Goal: Task Accomplishment & Management: Manage account settings

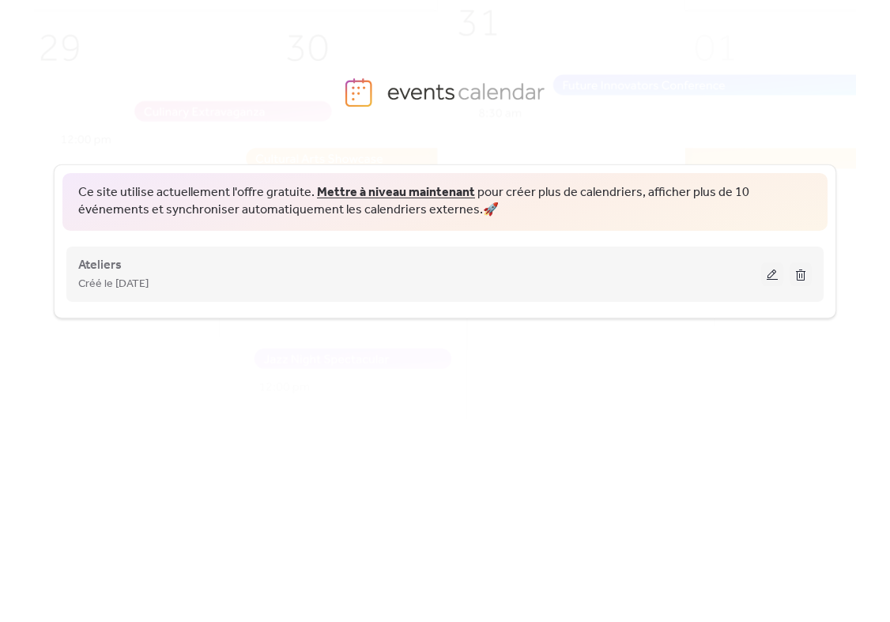
click at [756, 279] on div "Créé le [DATE]" at bounding box center [419, 283] width 683 height 19
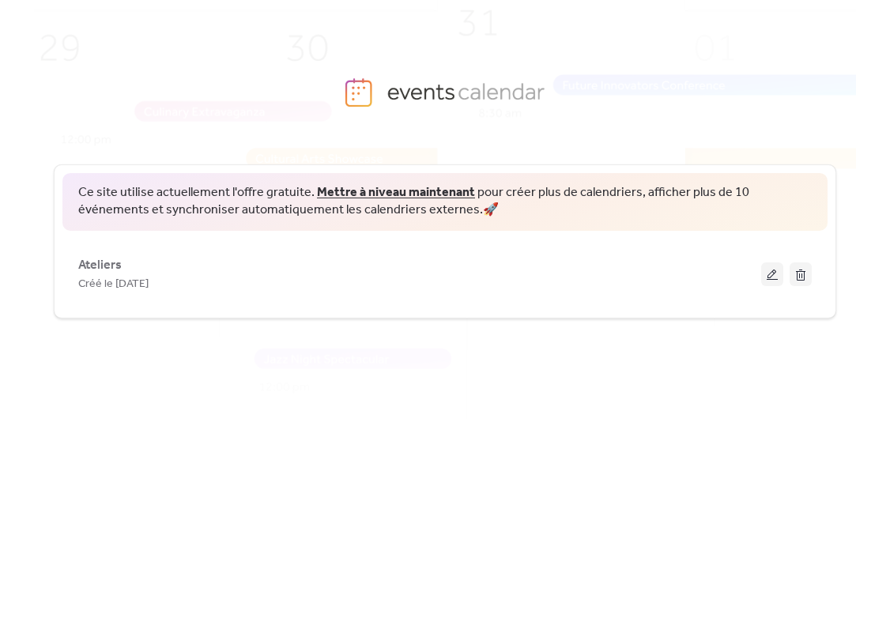
click at [775, 267] on button at bounding box center [772, 274] width 22 height 24
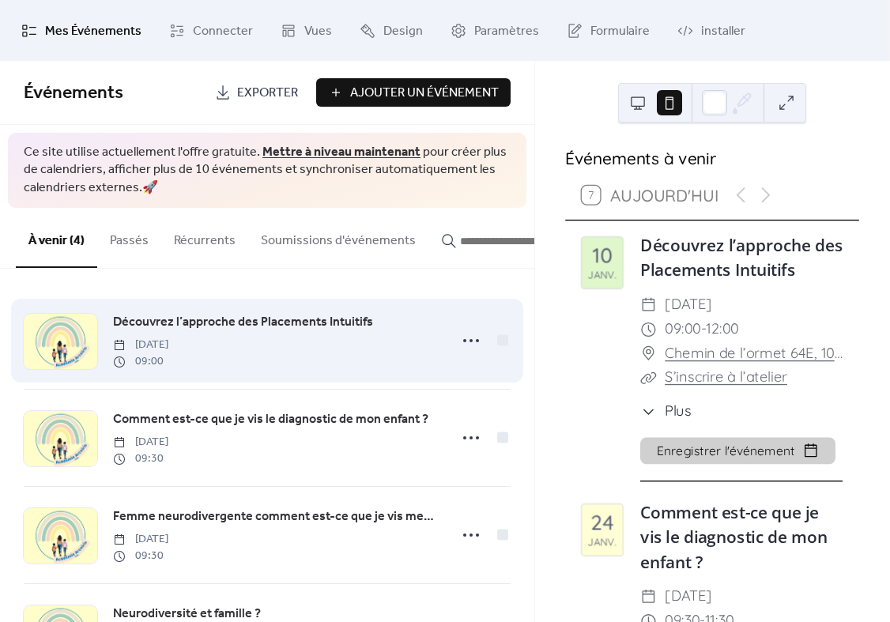
click at [77, 331] on div at bounding box center [60, 341] width 73 height 55
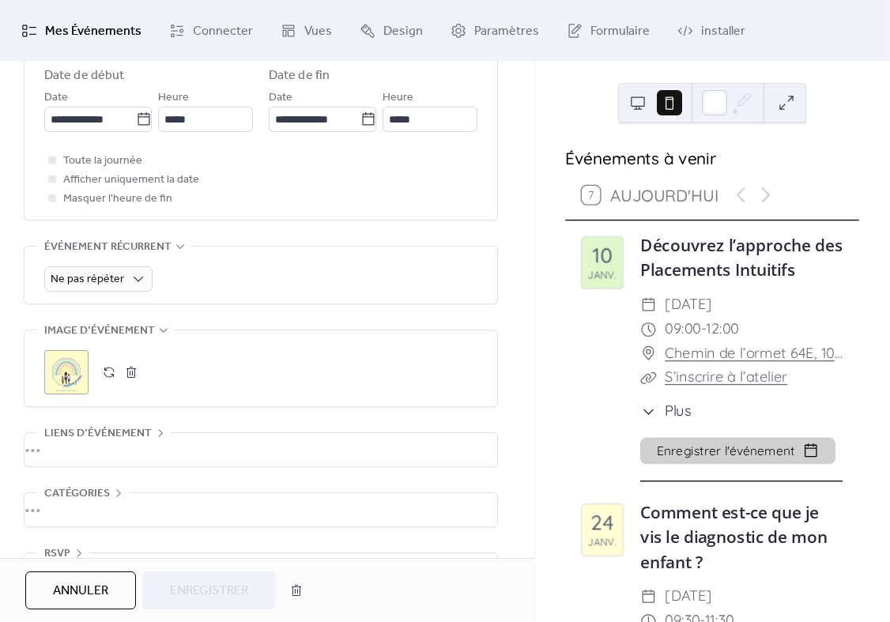
scroll to position [567, 0]
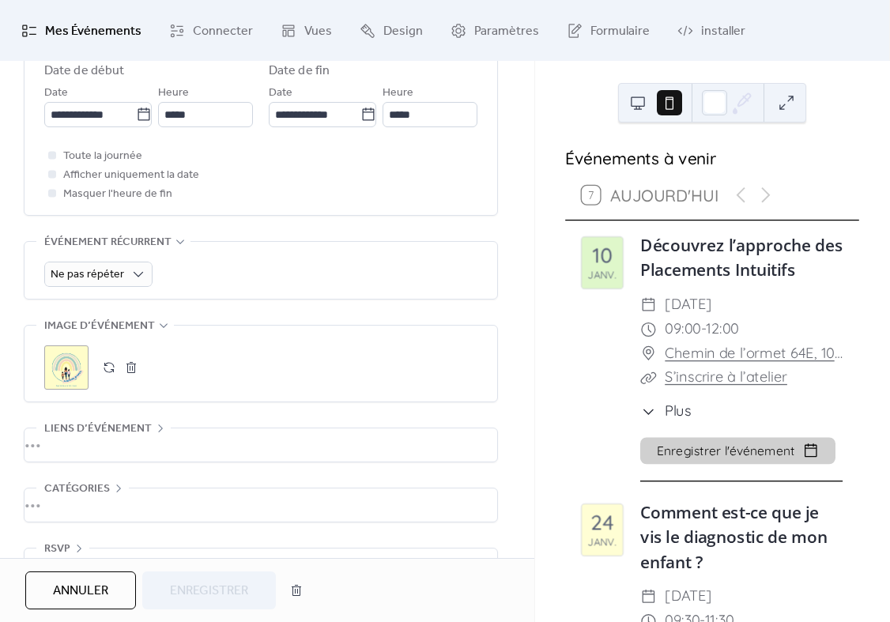
click at [67, 375] on div ";" at bounding box center [66, 367] width 44 height 44
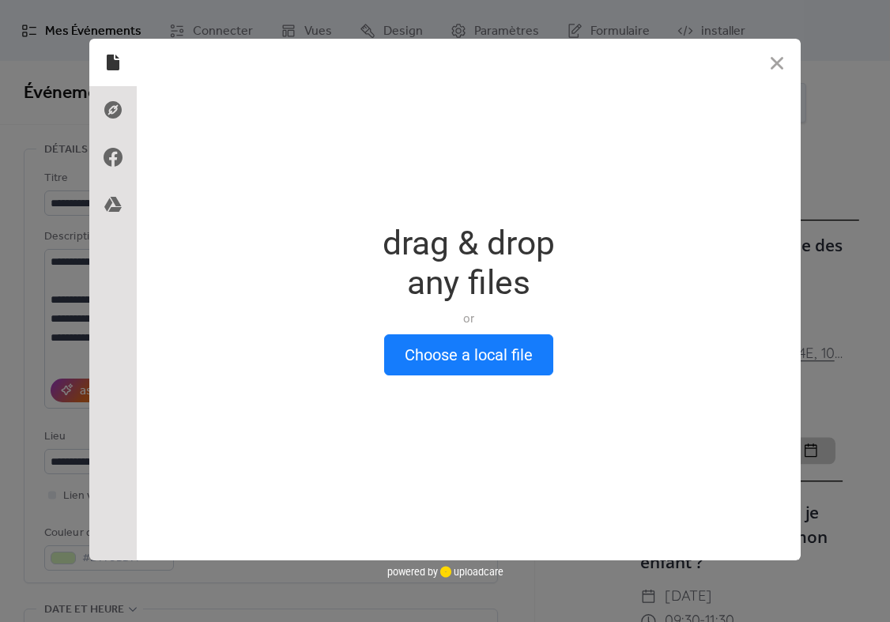
scroll to position [0, 0]
click at [774, 59] on button "Close" at bounding box center [776, 62] width 47 height 47
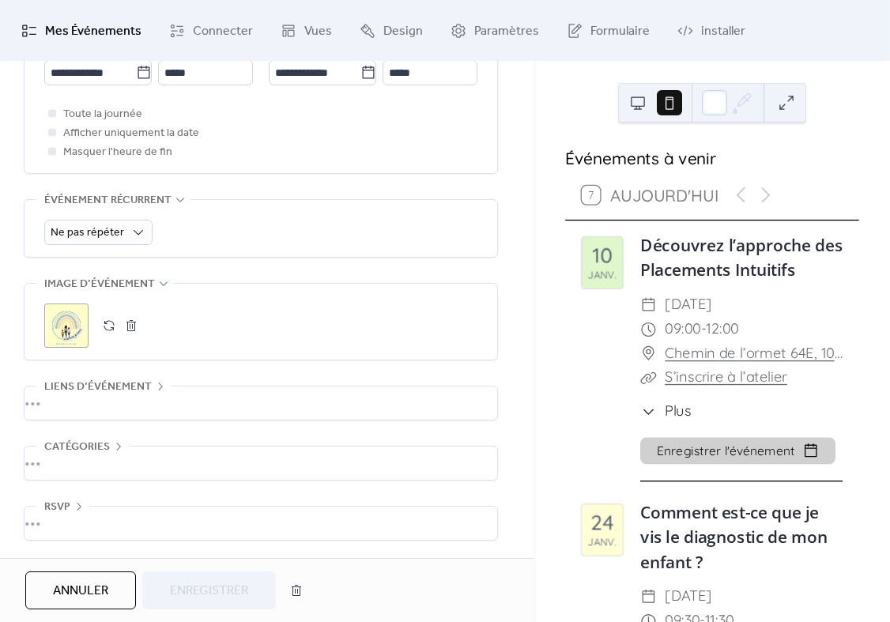
scroll to position [622, 0]
click at [127, 325] on button "button" at bounding box center [131, 325] width 22 height 22
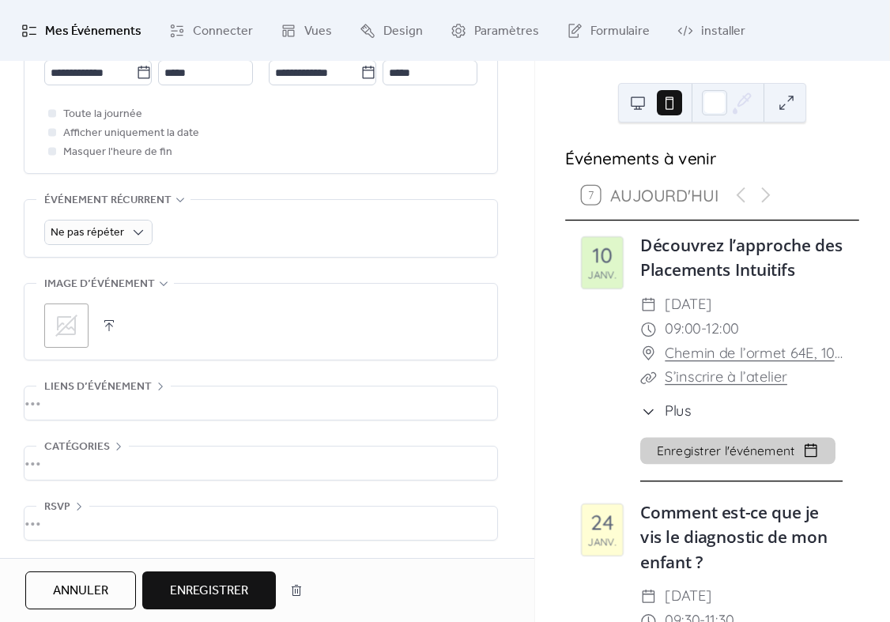
click at [109, 318] on button "button" at bounding box center [109, 325] width 22 height 22
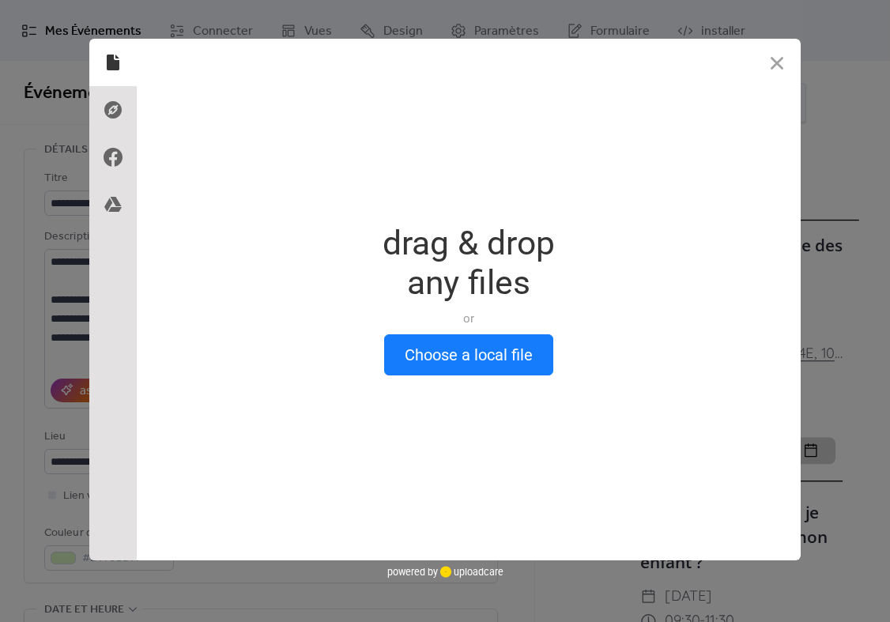
scroll to position [0, 0]
click at [416, 352] on button "Choose a local file" at bounding box center [468, 354] width 169 height 41
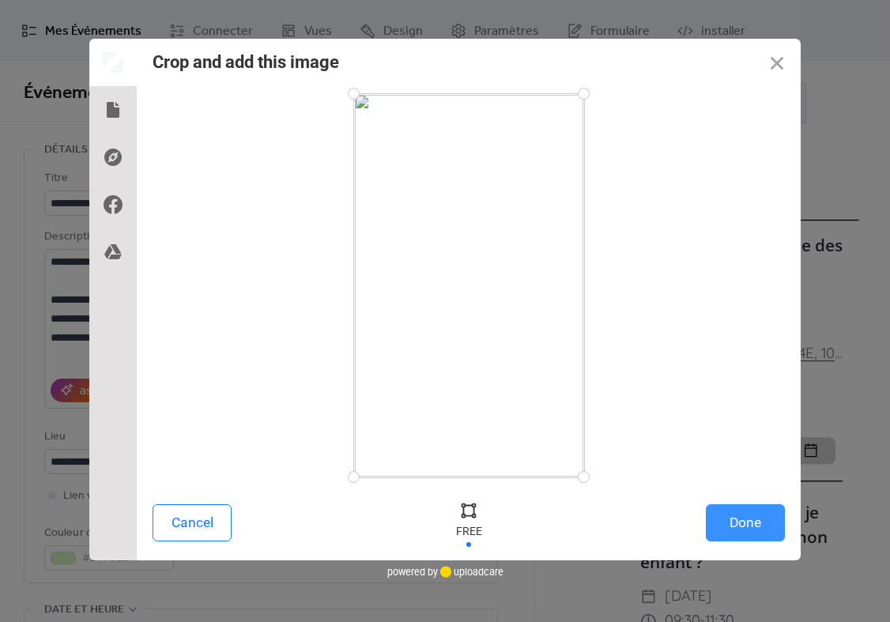
click at [732, 512] on button "Done" at bounding box center [745, 522] width 79 height 37
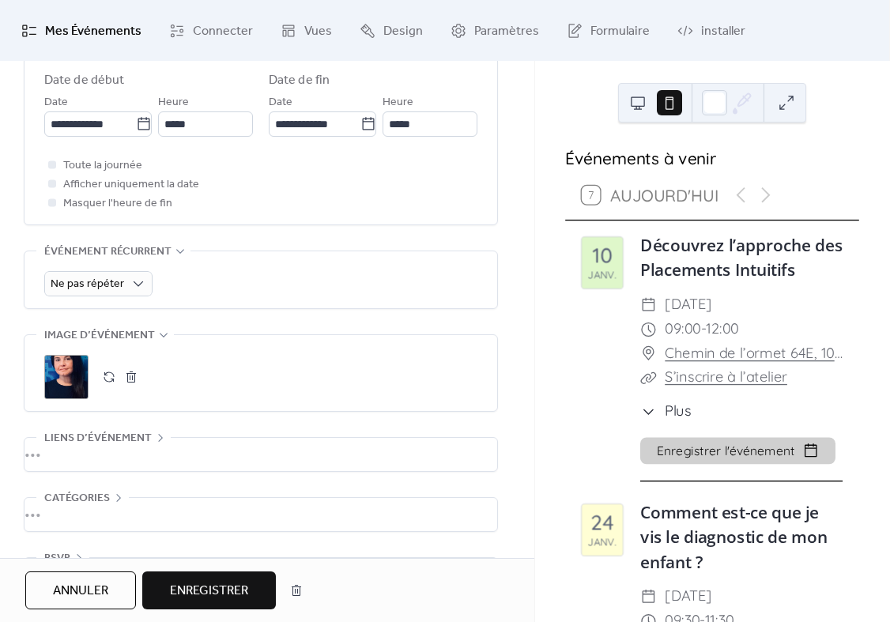
scroll to position [559, 0]
click at [110, 386] on button "button" at bounding box center [109, 375] width 22 height 22
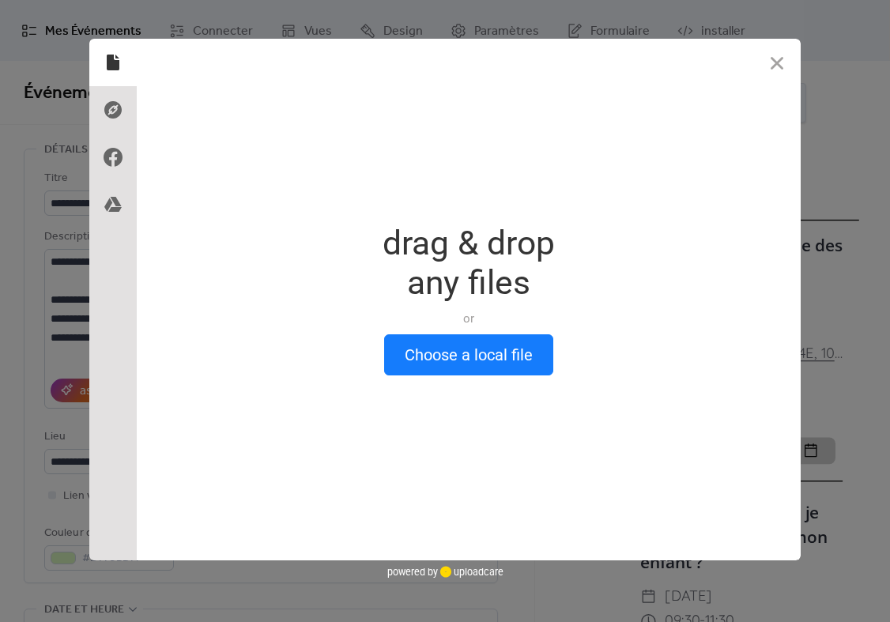
scroll to position [0, 0]
click at [450, 353] on button "Choose a local file" at bounding box center [468, 354] width 169 height 41
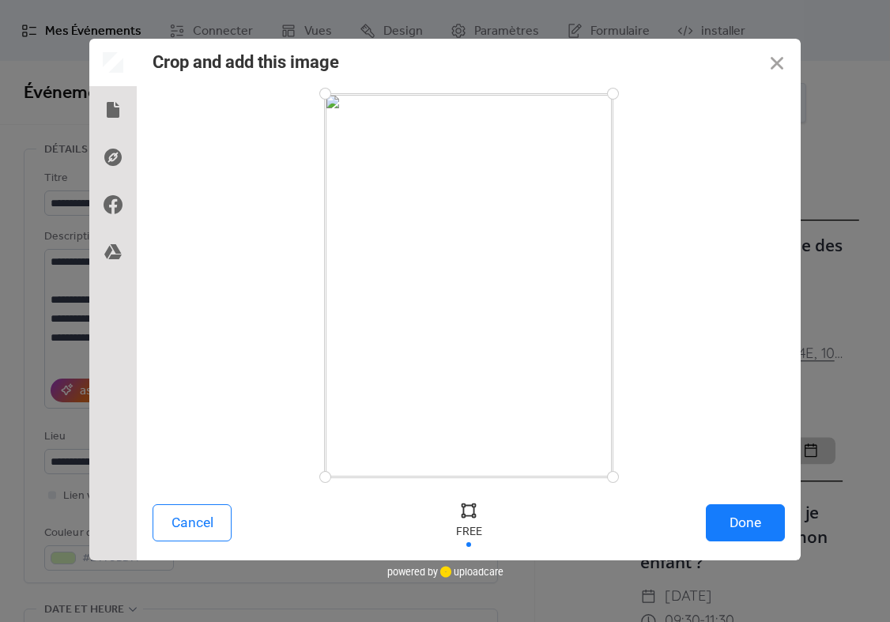
click at [740, 499] on div "Cancel Done" at bounding box center [469, 526] width 664 height 67
click at [740, 510] on button "Done" at bounding box center [745, 522] width 79 height 37
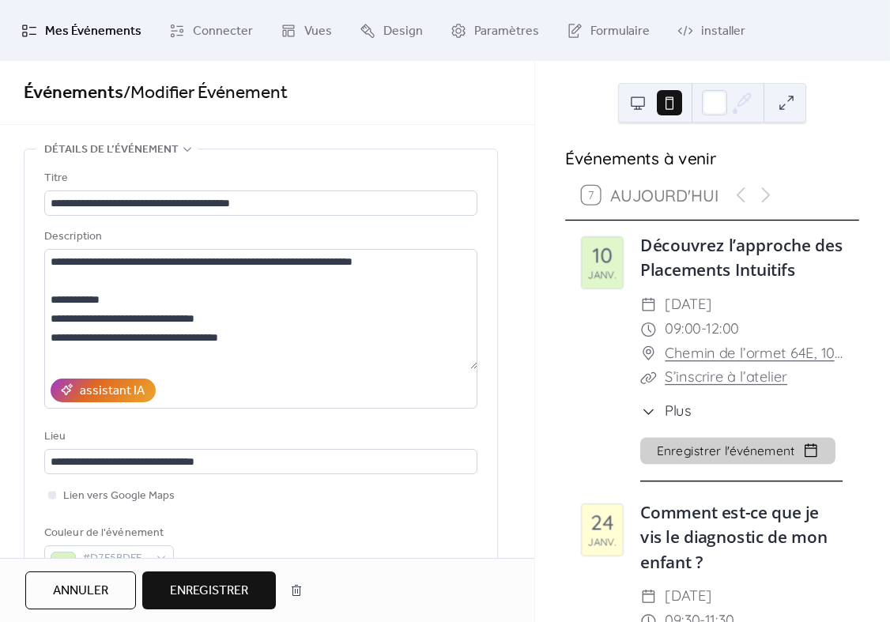
scroll to position [622, 0]
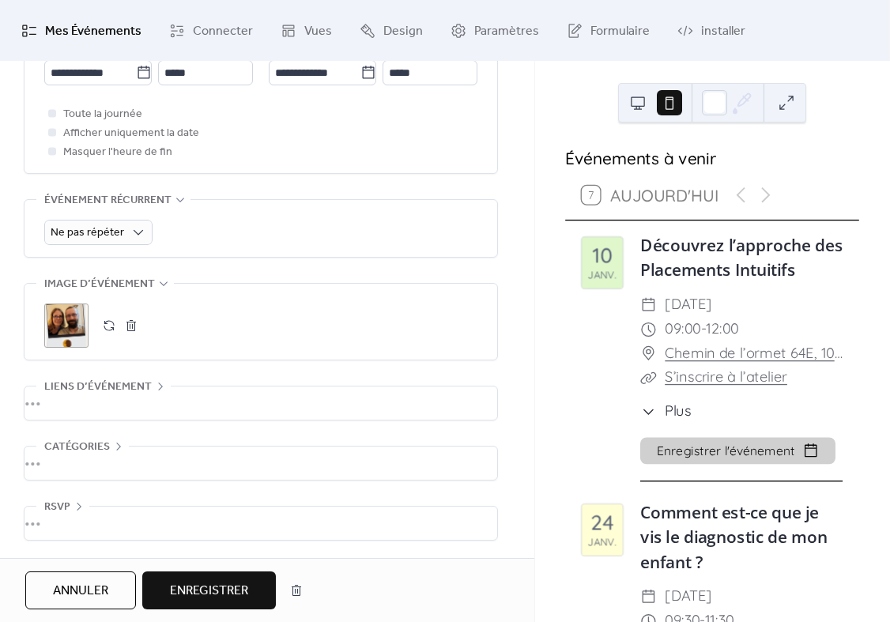
click at [213, 597] on span "Enregistrer" at bounding box center [209, 591] width 78 height 19
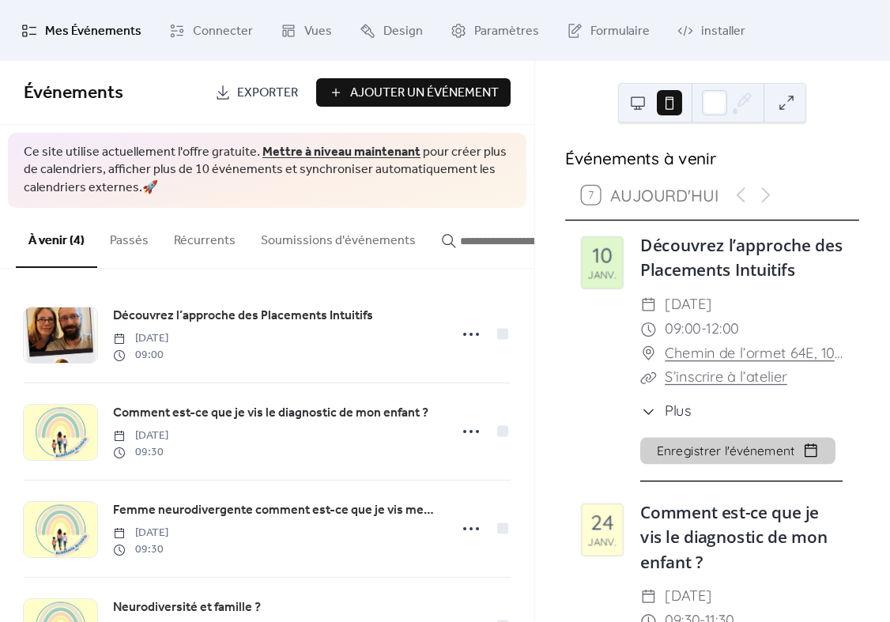
scroll to position [9, 0]
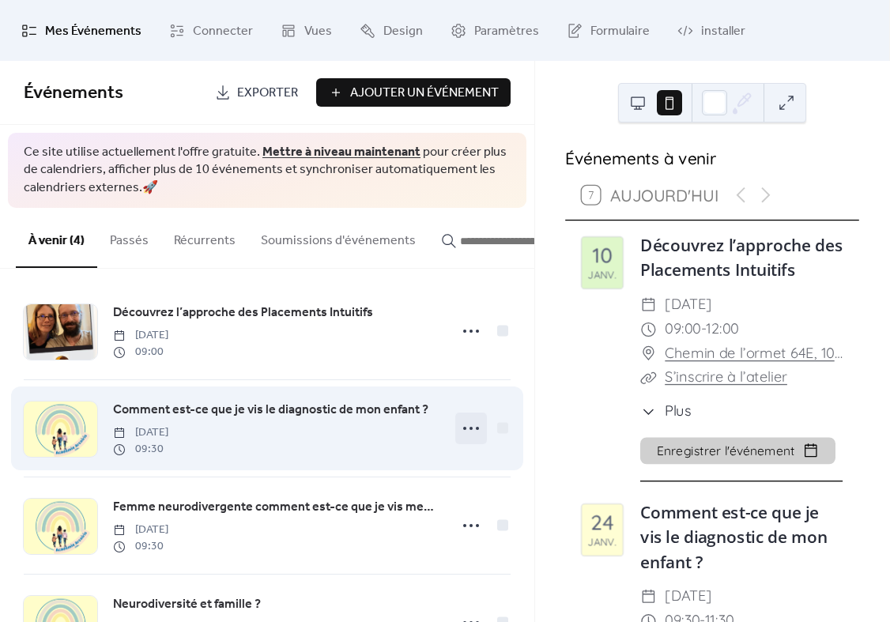
click at [468, 426] on icon at bounding box center [470, 428] width 25 height 25
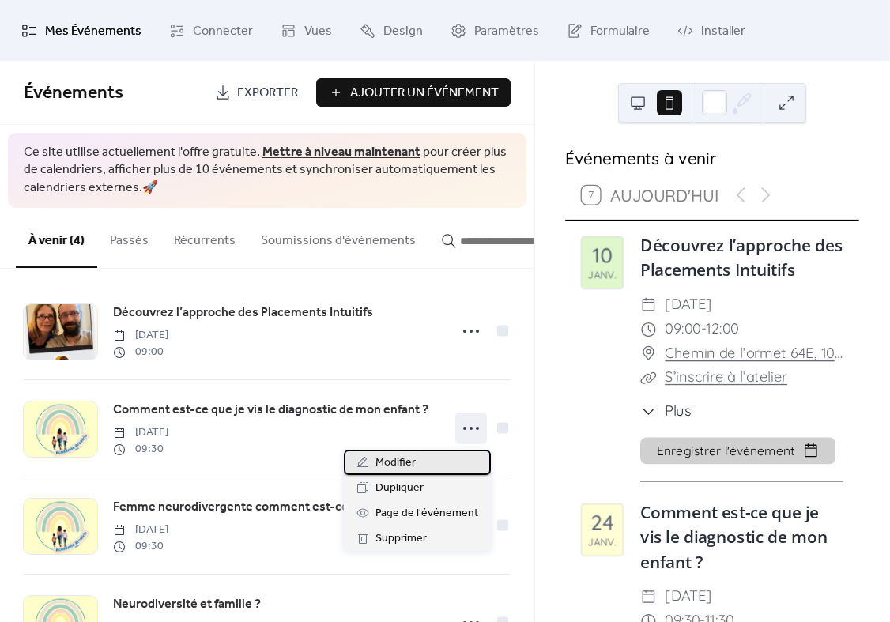
click at [401, 459] on span "Modifier" at bounding box center [395, 463] width 40 height 19
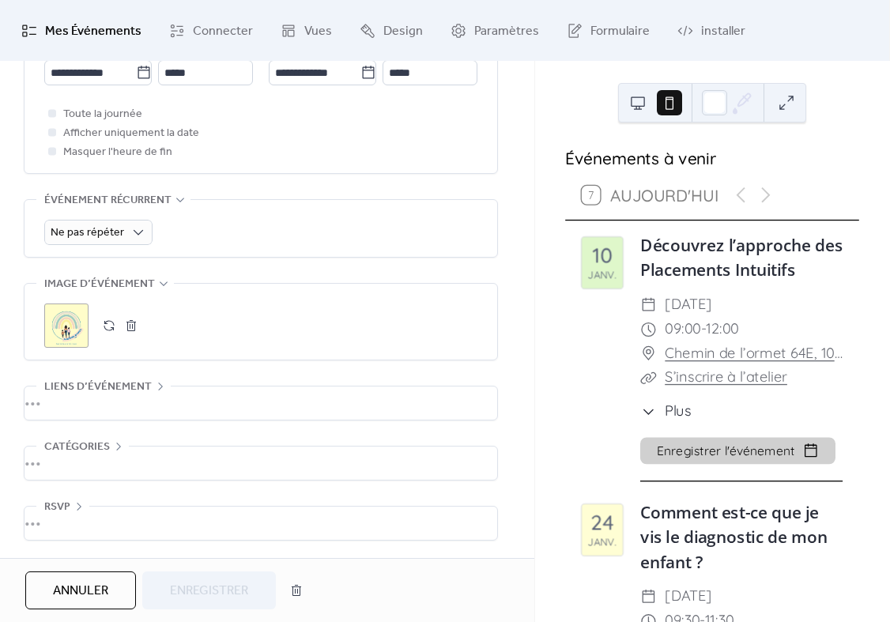
scroll to position [622, 0]
click at [136, 325] on button "button" at bounding box center [131, 325] width 22 height 22
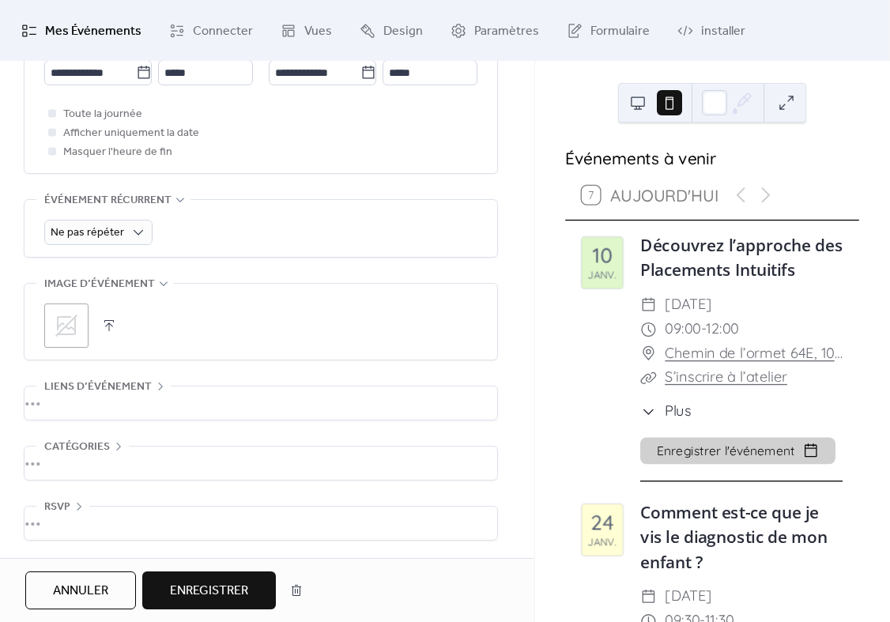
click at [108, 323] on button "button" at bounding box center [109, 325] width 22 height 22
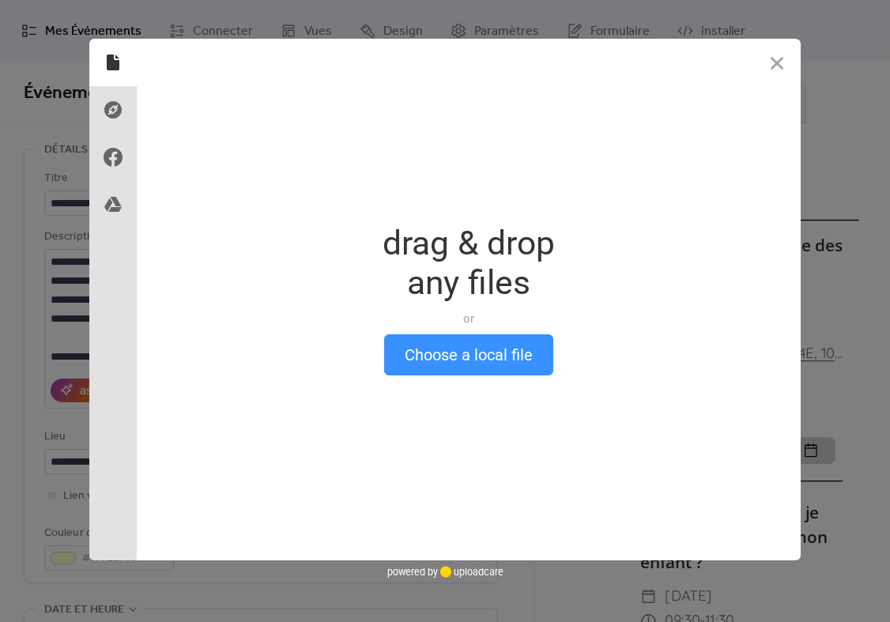
click at [480, 353] on button "Choose a local file" at bounding box center [468, 354] width 169 height 41
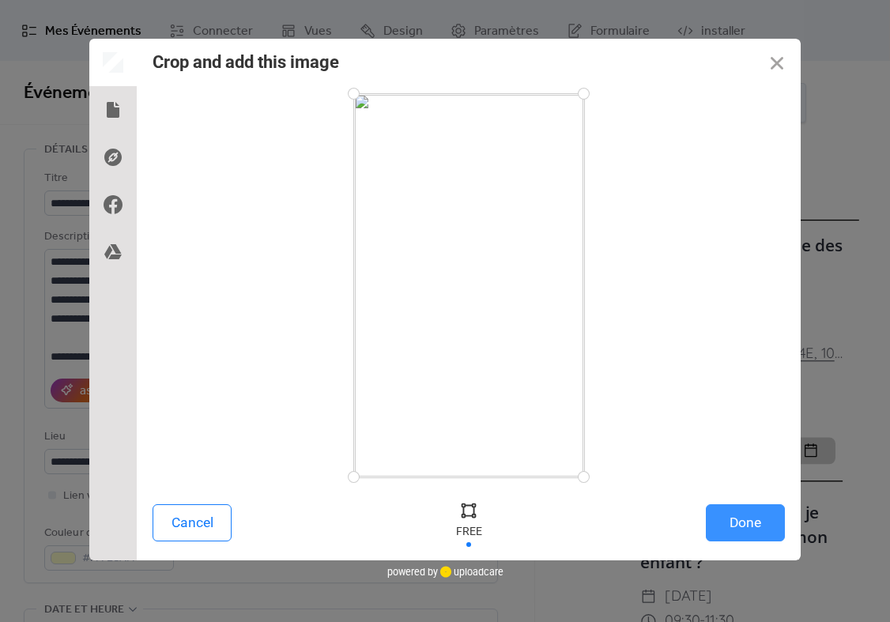
click at [770, 529] on button "Done" at bounding box center [745, 522] width 79 height 37
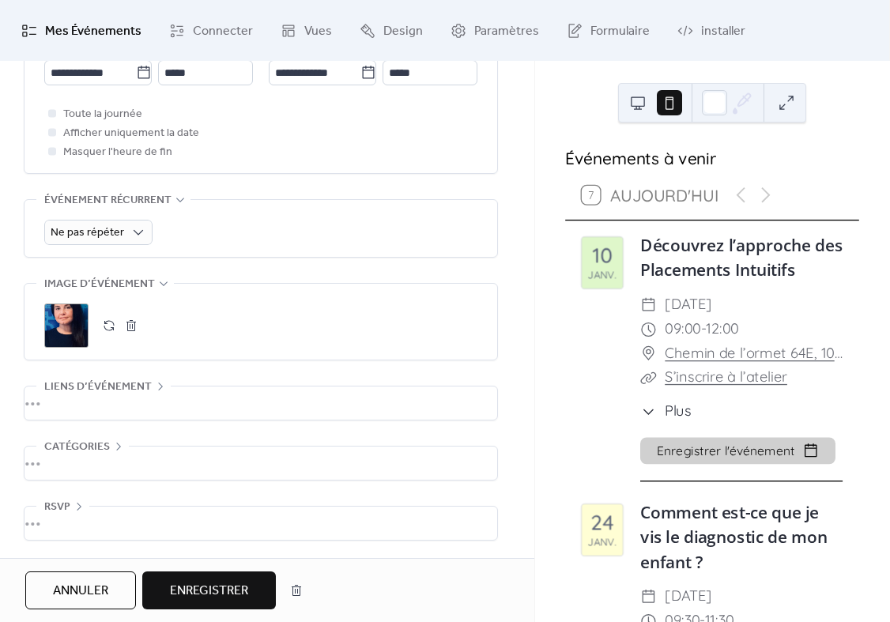
click at [217, 596] on span "Enregistrer" at bounding box center [209, 591] width 78 height 19
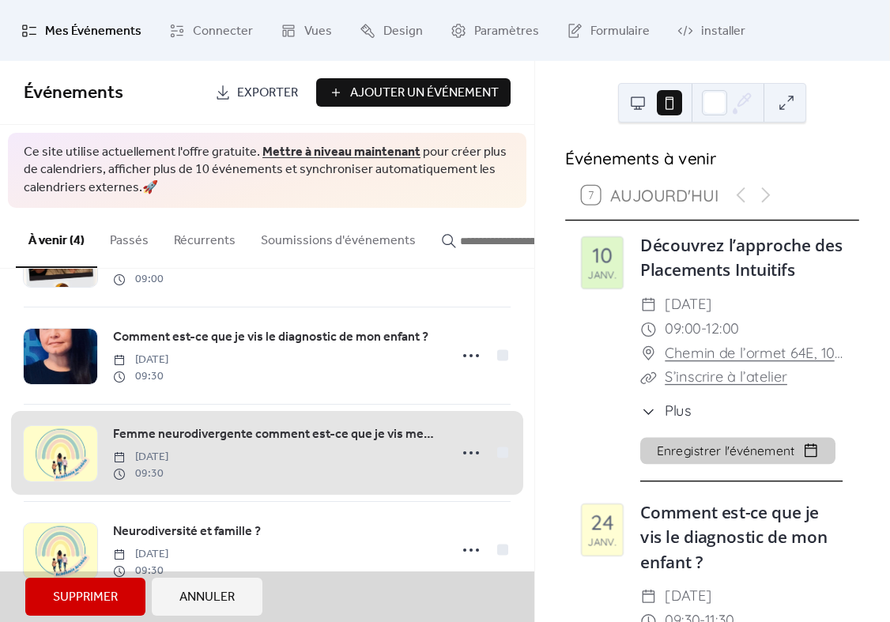
scroll to position [86, 0]
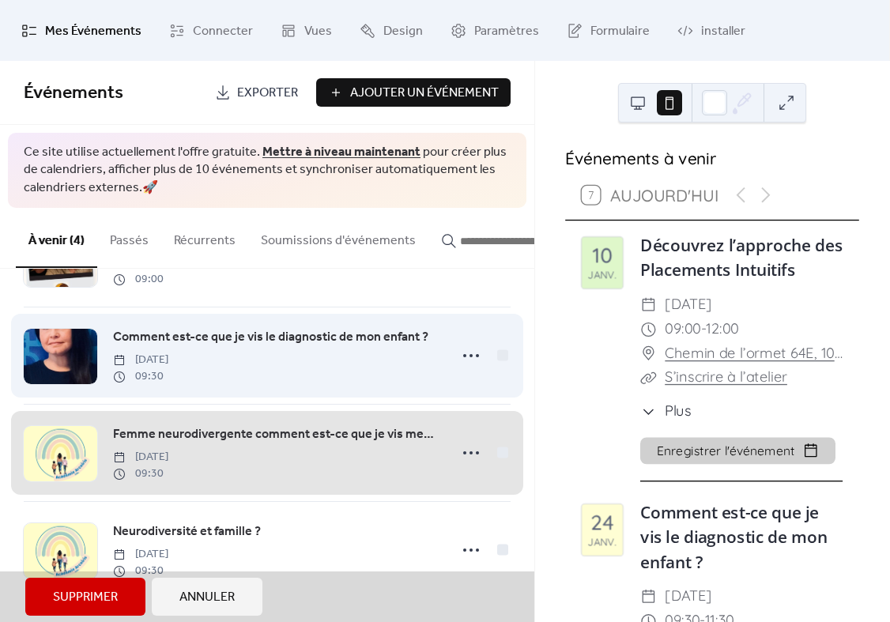
click at [73, 360] on span "Comment est-ce que je vis le diagnostic de mon enfant ? [DATE] 09:30" at bounding box center [267, 355] width 487 height 96
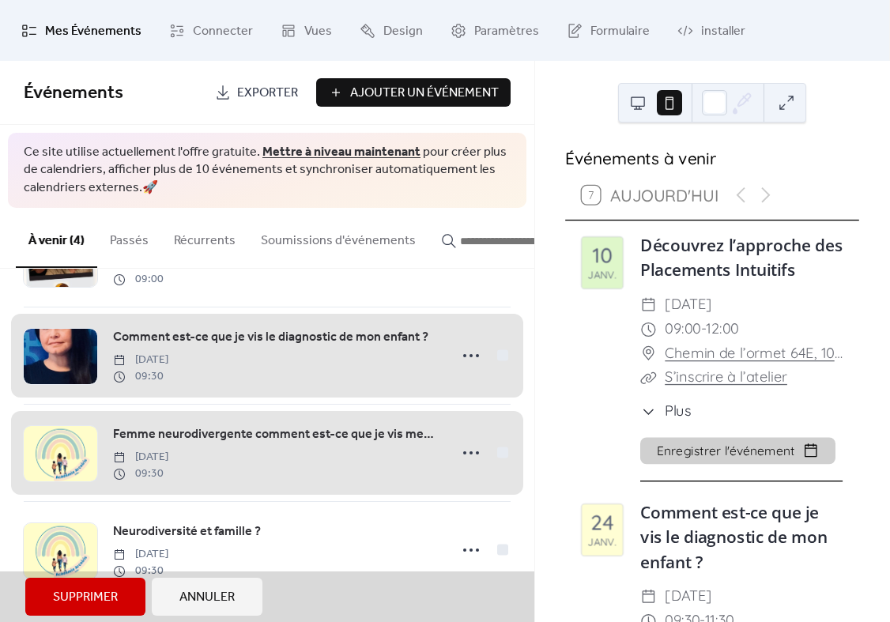
click at [465, 349] on span "Comment est-ce que je vis le diagnostic de mon enfant ? [DATE] 09:30" at bounding box center [267, 355] width 487 height 96
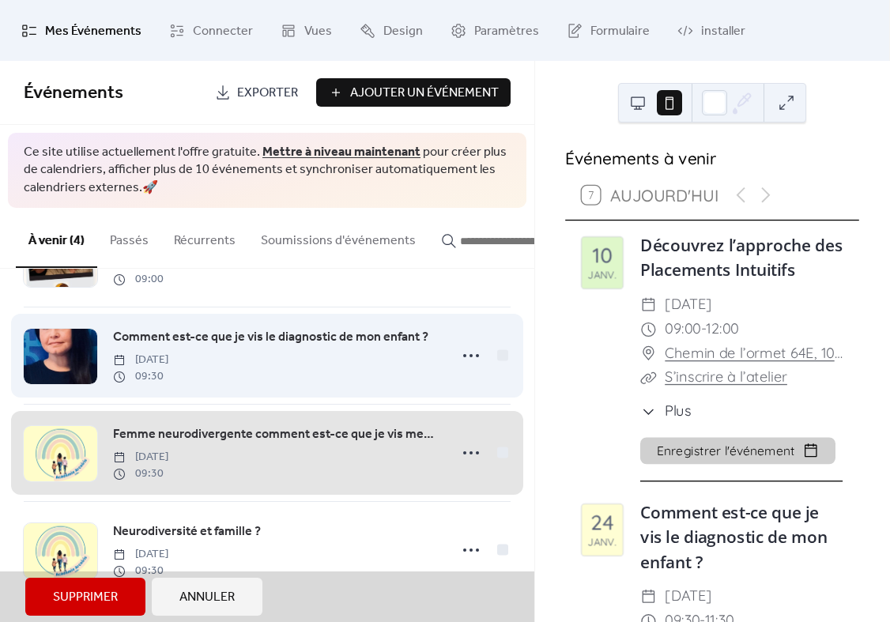
click at [469, 356] on span "Comment est-ce que je vis le diagnostic de mon enfant ? [DATE] 09:30" at bounding box center [267, 355] width 487 height 96
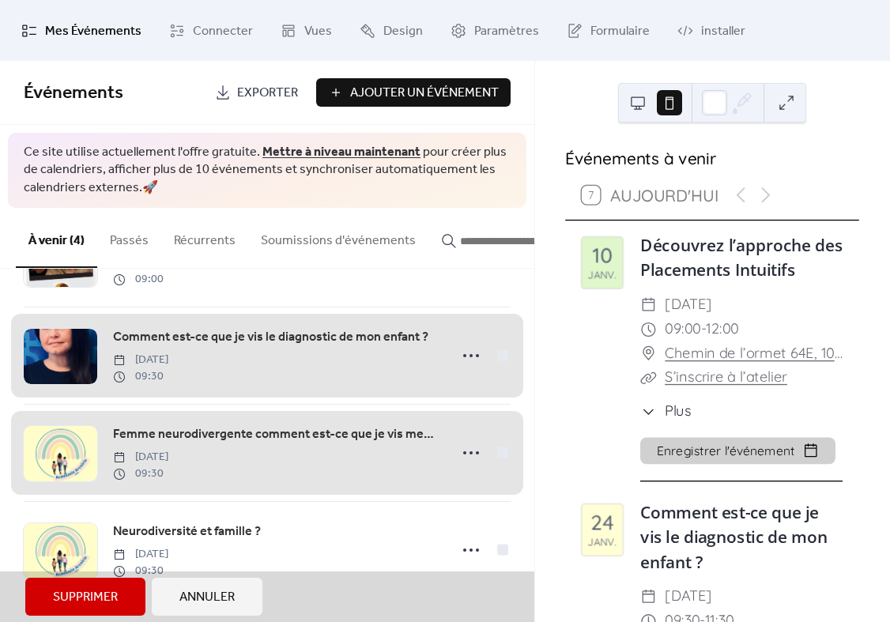
click at [476, 349] on span "Comment est-ce que je vis le diagnostic de mon enfant ? [DATE] 09:30" at bounding box center [267, 355] width 487 height 96
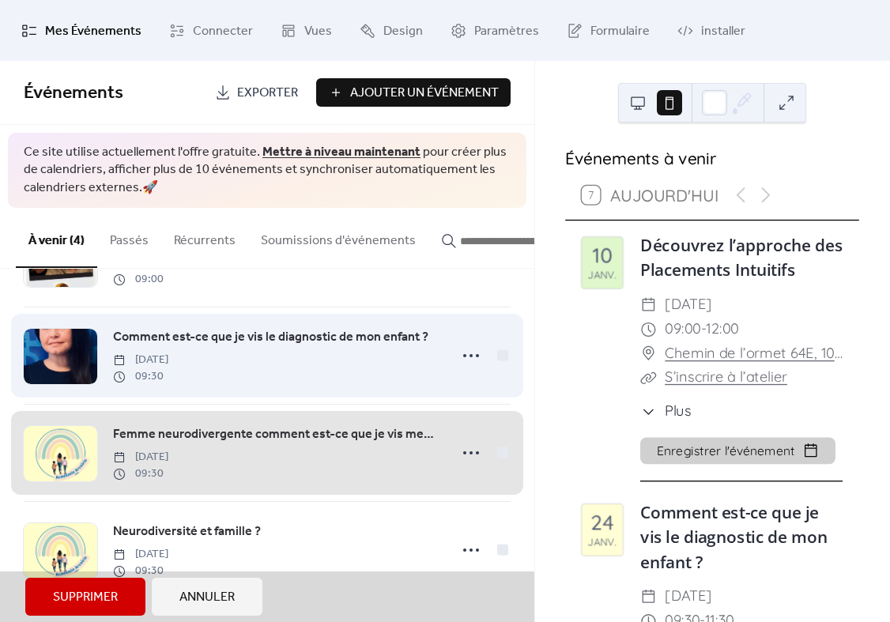
click at [334, 340] on span "Comment est-ce que je vis le diagnostic de mon enfant ? [DATE] 09:30" at bounding box center [267, 355] width 487 height 96
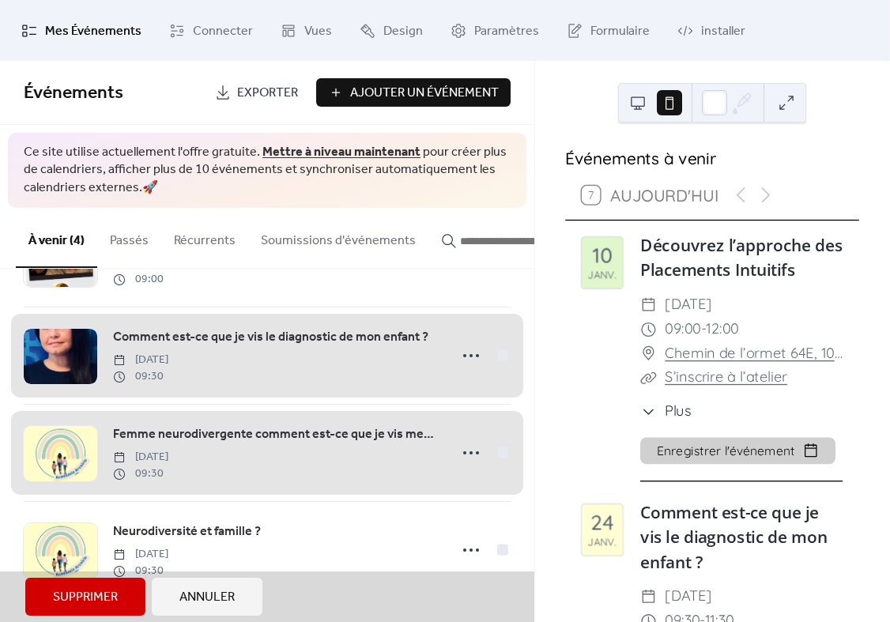
click at [308, 334] on span "Comment est-ce que je vis le diagnostic de mon enfant ? [DATE] 09:30" at bounding box center [267, 355] width 487 height 96
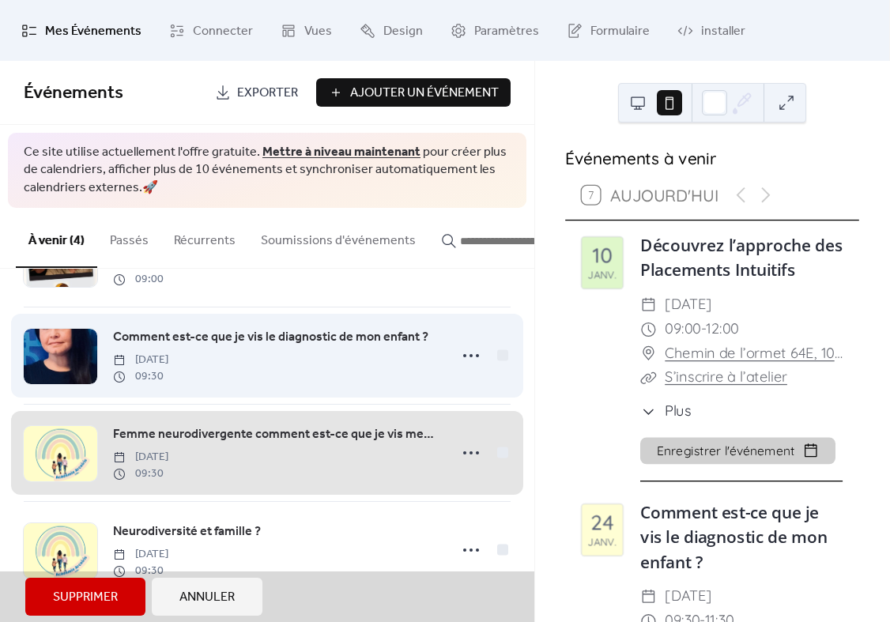
click at [91, 348] on span "Comment est-ce que je vis le diagnostic de mon enfant ? [DATE] 09:30" at bounding box center [267, 355] width 487 height 96
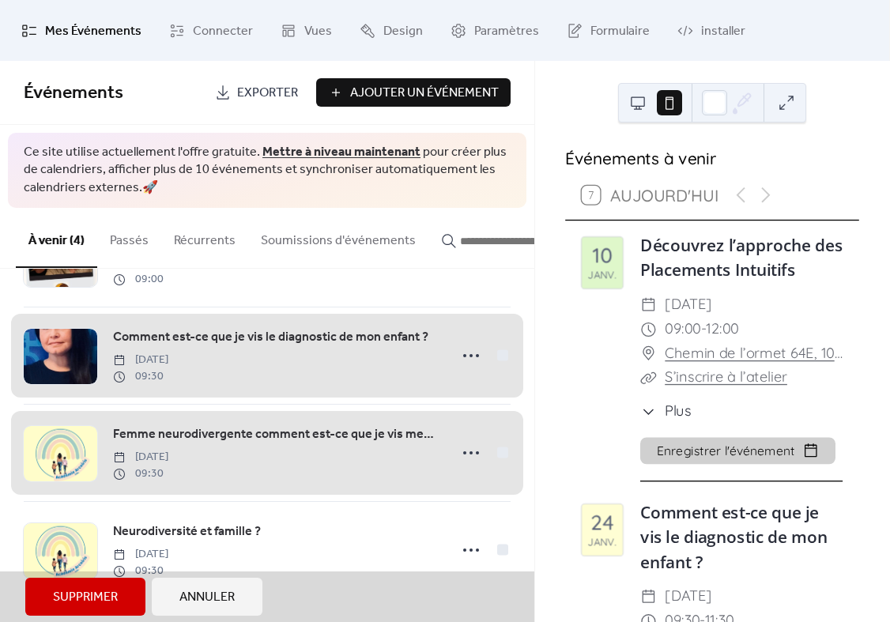
click at [68, 357] on span "Comment est-ce que je vis le diagnostic de mon enfant ? [DATE] 09:30" at bounding box center [267, 355] width 487 height 96
click at [67, 356] on span "Comment est-ce que je vis le diagnostic de mon enfant ? [DATE] 09:30" at bounding box center [267, 355] width 487 height 96
click at [192, 588] on span "Annuler" at bounding box center [206, 597] width 55 height 19
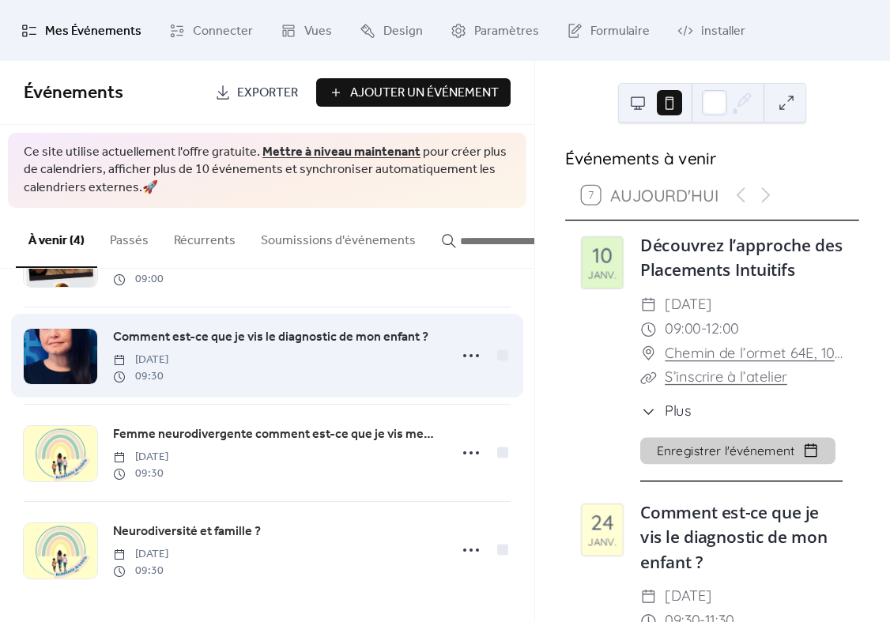
click at [141, 333] on span "Comment est-ce que je vis le diagnostic de mon enfant ?" at bounding box center [270, 337] width 315 height 19
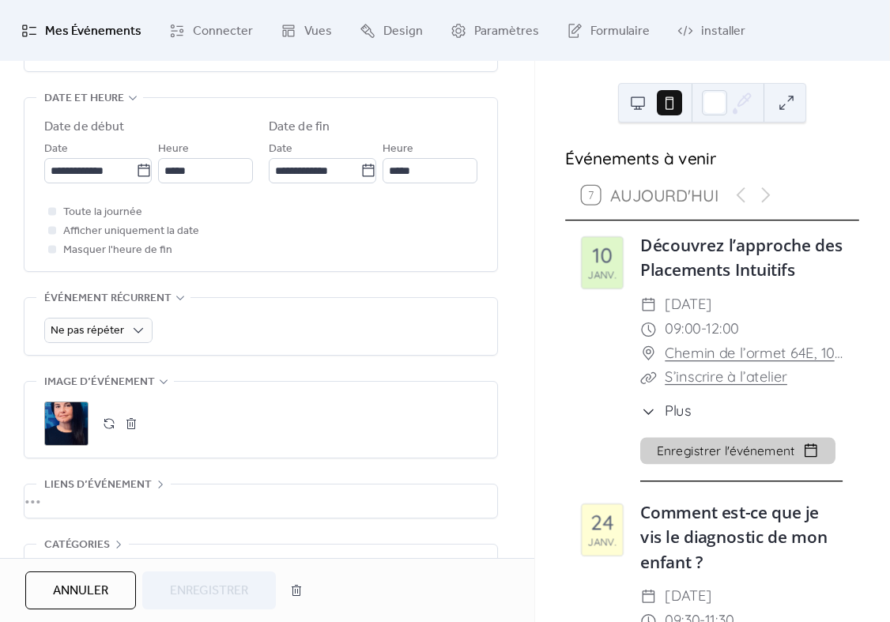
scroll to position [513, 0]
click at [63, 427] on div ";" at bounding box center [66, 422] width 44 height 44
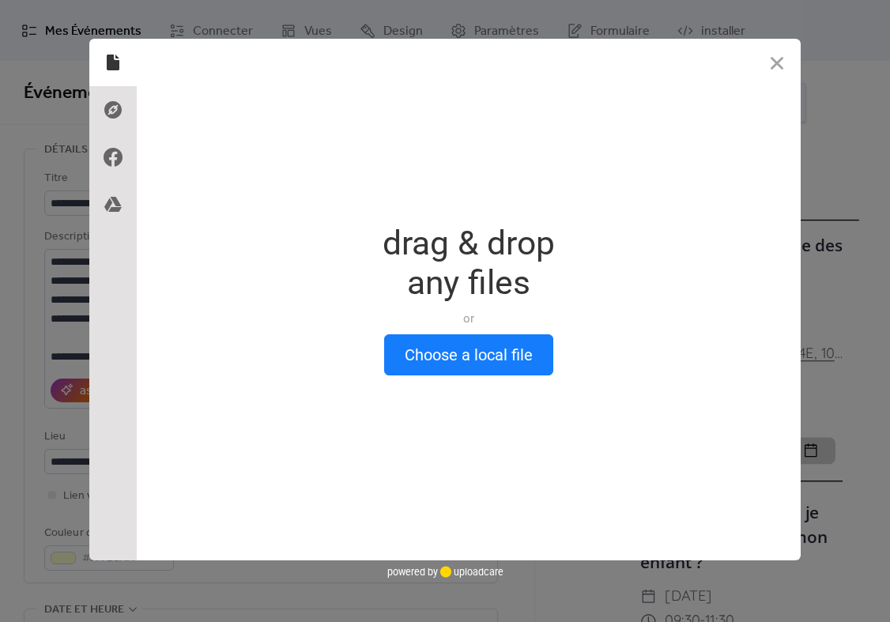
scroll to position [0, 0]
click at [427, 344] on button "Choose a local file" at bounding box center [468, 354] width 169 height 41
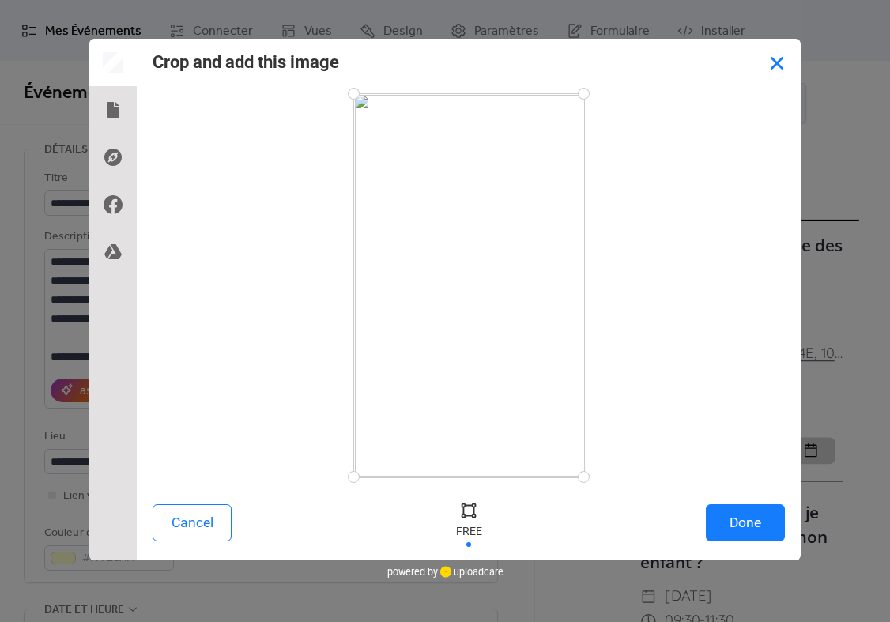
click at [787, 81] on button "Close" at bounding box center [776, 62] width 47 height 47
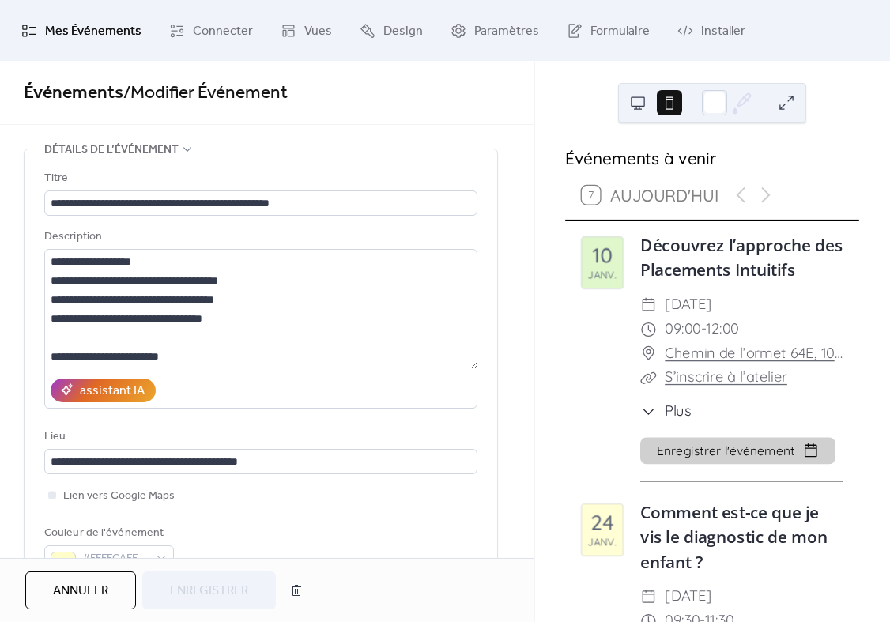
click at [64, 27] on span "Mes Événements" at bounding box center [93, 31] width 96 height 24
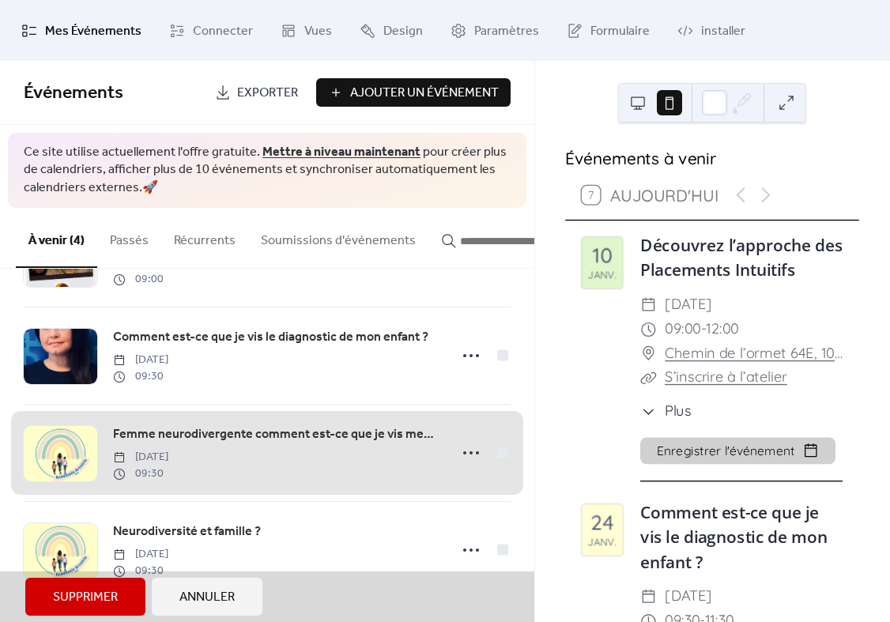
scroll to position [86, 0]
click at [164, 435] on span "Femme neurodivergente comment est-ce que je vis mes enjeux de fonctionnement ex…" at bounding box center [267, 453] width 487 height 96
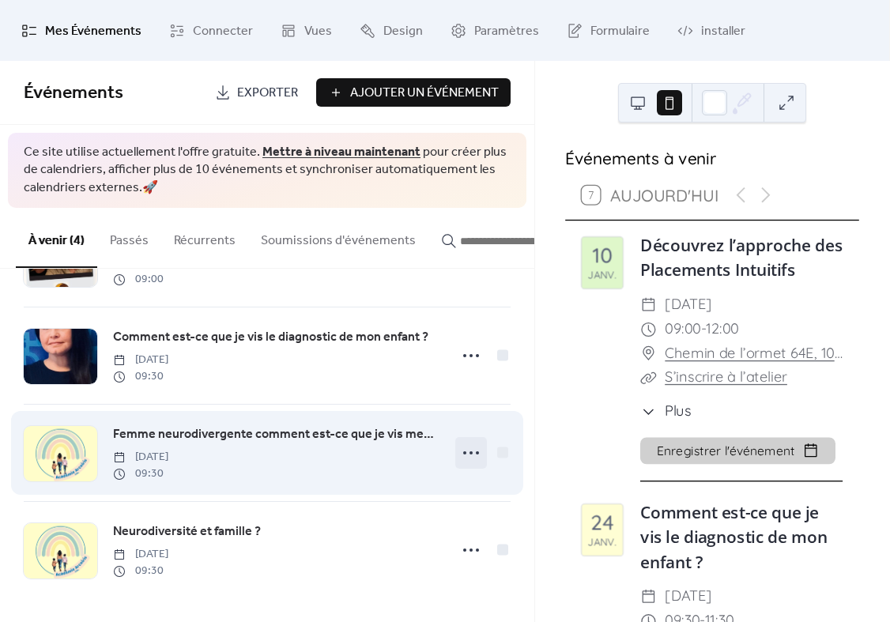
click at [471, 449] on icon at bounding box center [470, 452] width 25 height 25
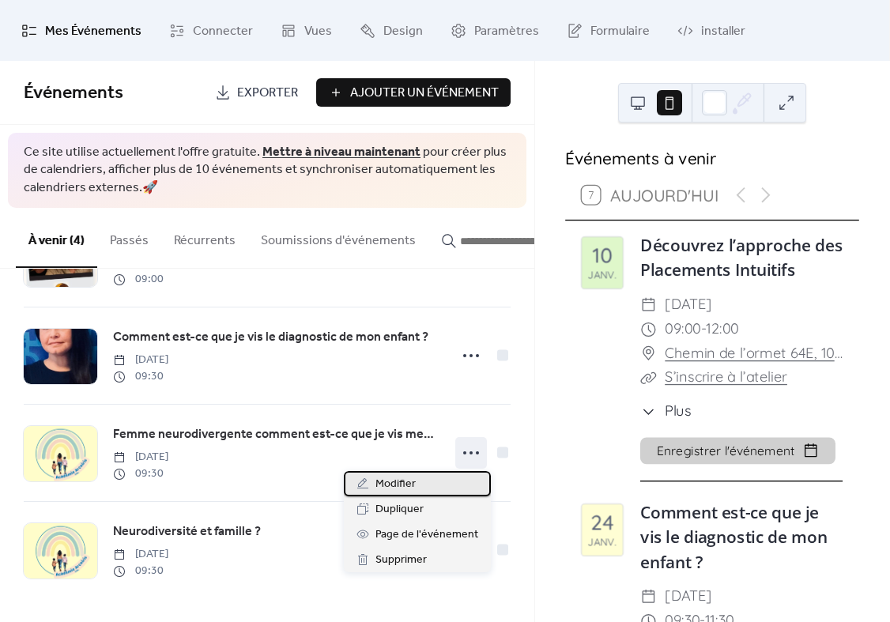
click at [401, 479] on span "Modifier" at bounding box center [395, 484] width 40 height 19
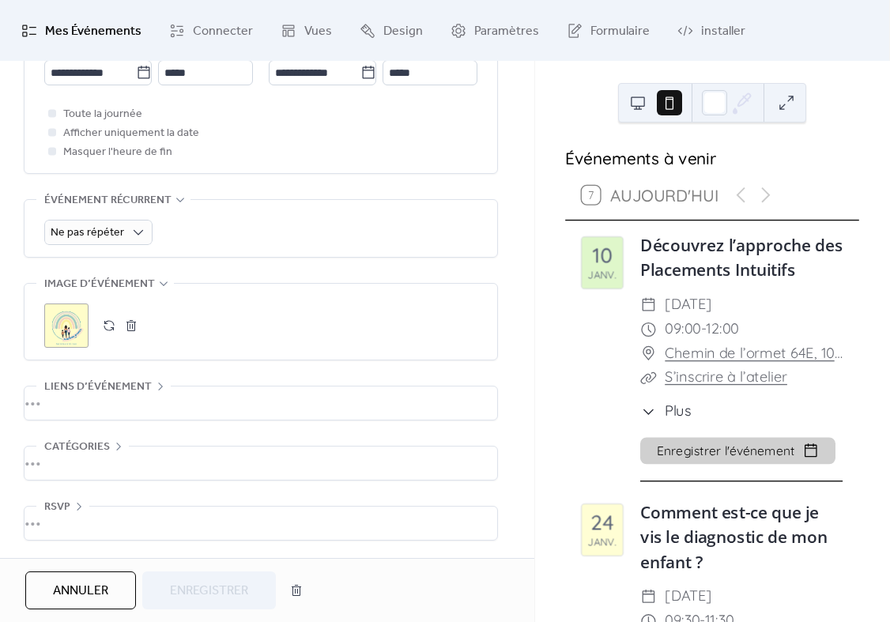
scroll to position [622, 0]
click at [108, 321] on button "button" at bounding box center [109, 325] width 22 height 22
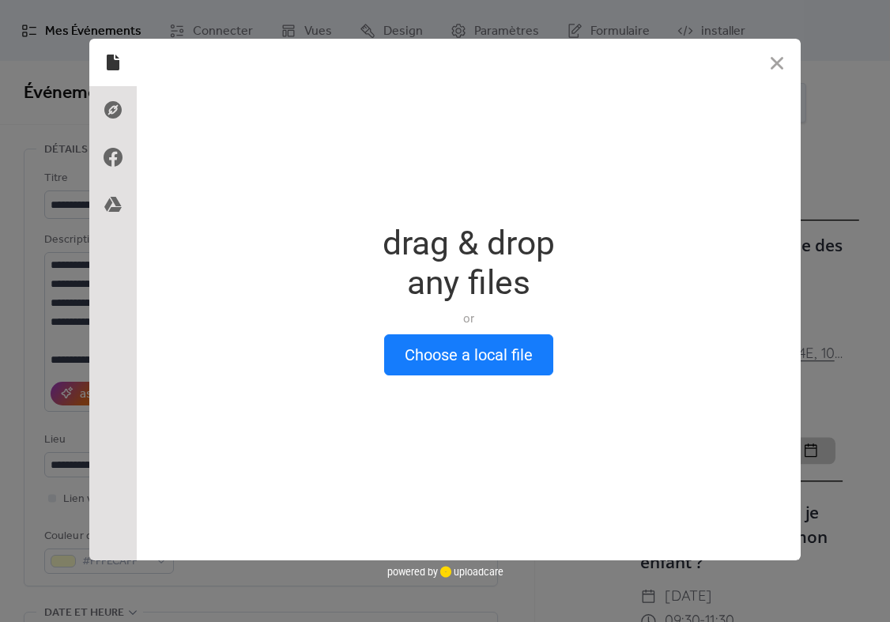
click at [451, 361] on button "Choose a local file" at bounding box center [468, 354] width 169 height 41
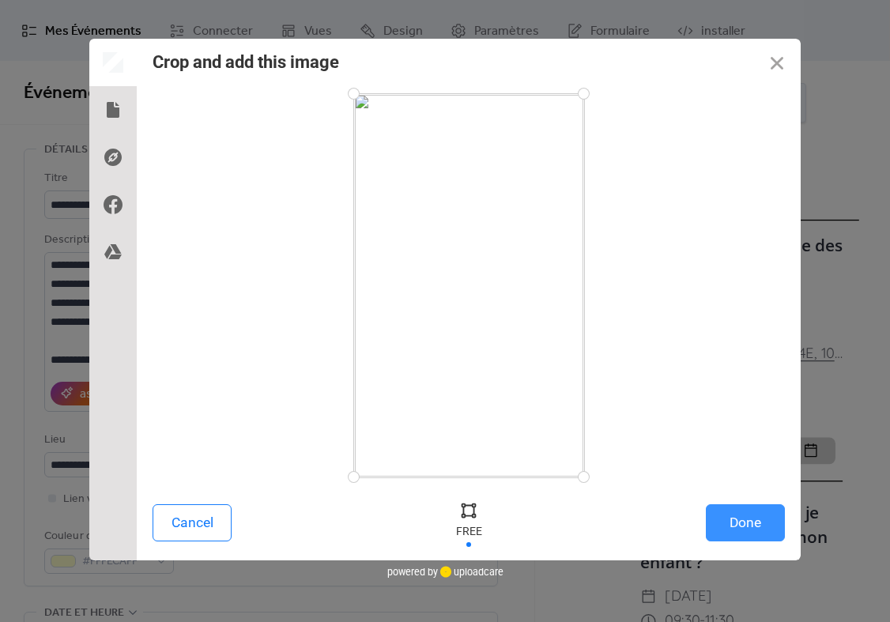
click at [746, 514] on button "Done" at bounding box center [745, 522] width 79 height 37
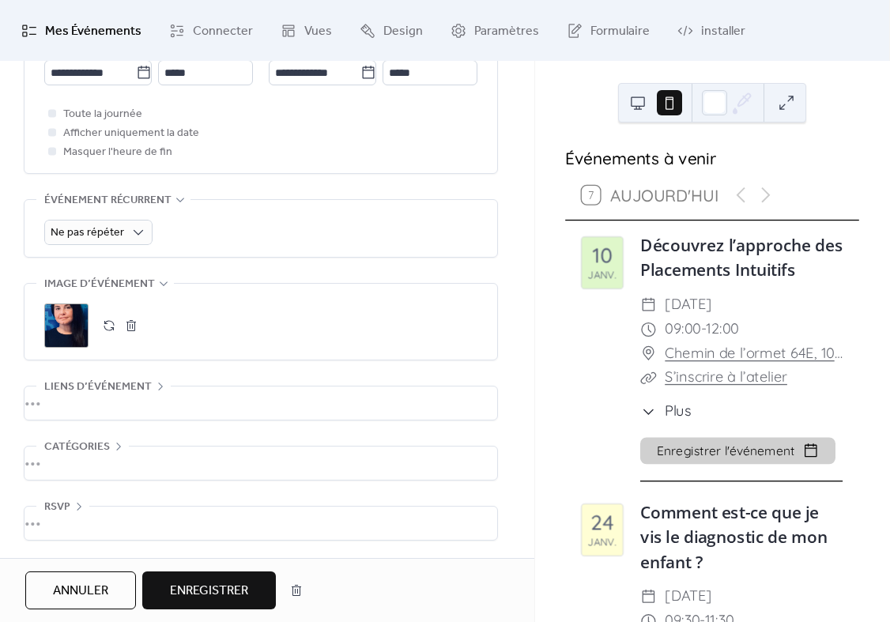
scroll to position [622, 0]
click at [190, 589] on span "Enregistrer" at bounding box center [209, 591] width 78 height 19
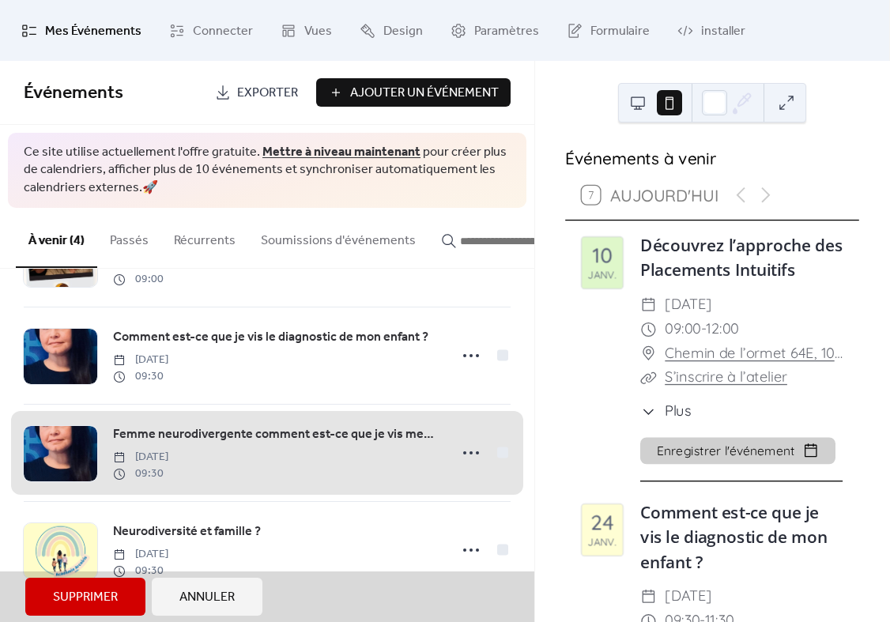
scroll to position [86, 0]
click at [188, 596] on span "Annuler" at bounding box center [206, 597] width 55 height 19
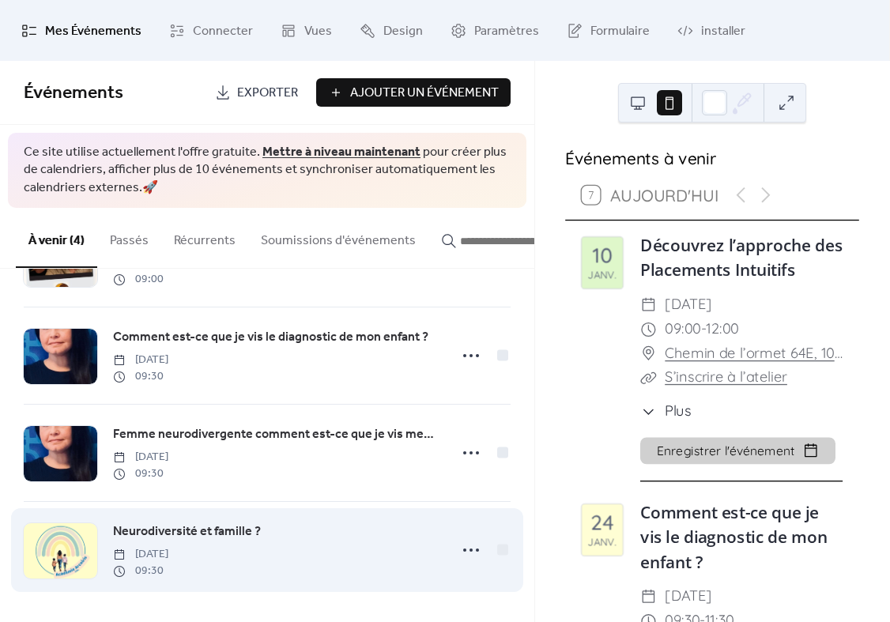
click at [114, 512] on div "Neurodiversité et famille ? [DATE] 09:30" at bounding box center [267, 550] width 487 height 96
click at [145, 523] on span "Neurodiversité et famille ?" at bounding box center [187, 531] width 148 height 19
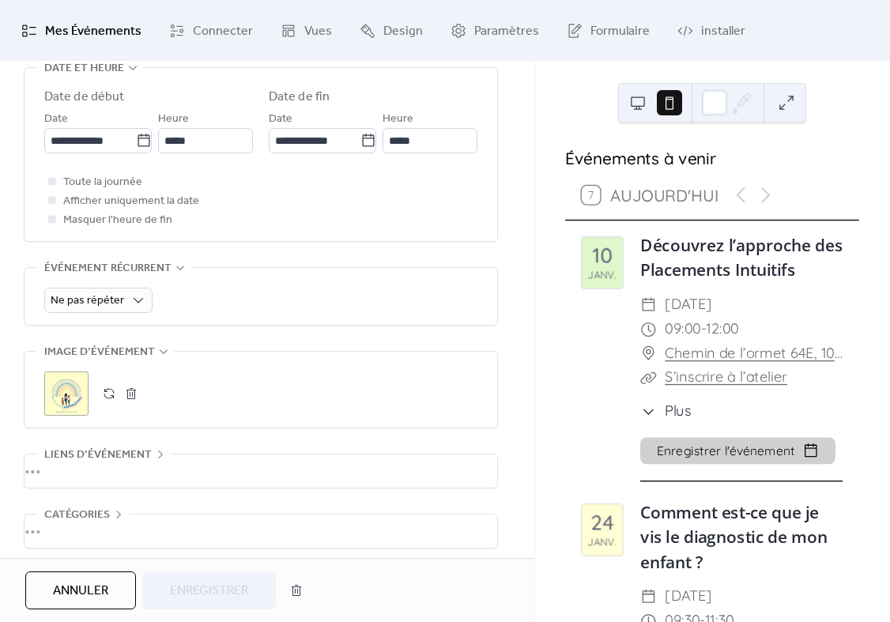
scroll to position [548, 0]
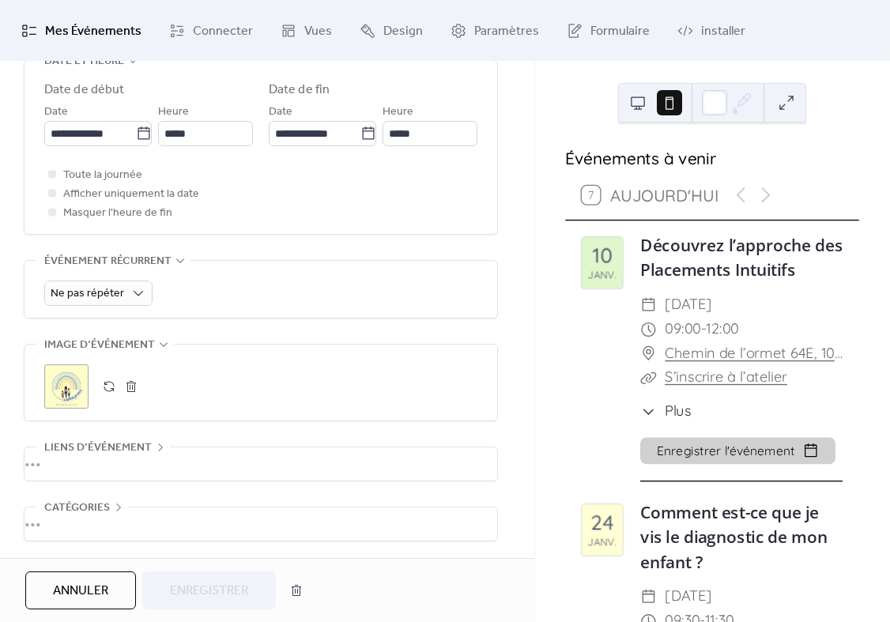
click at [107, 397] on button "button" at bounding box center [109, 386] width 22 height 22
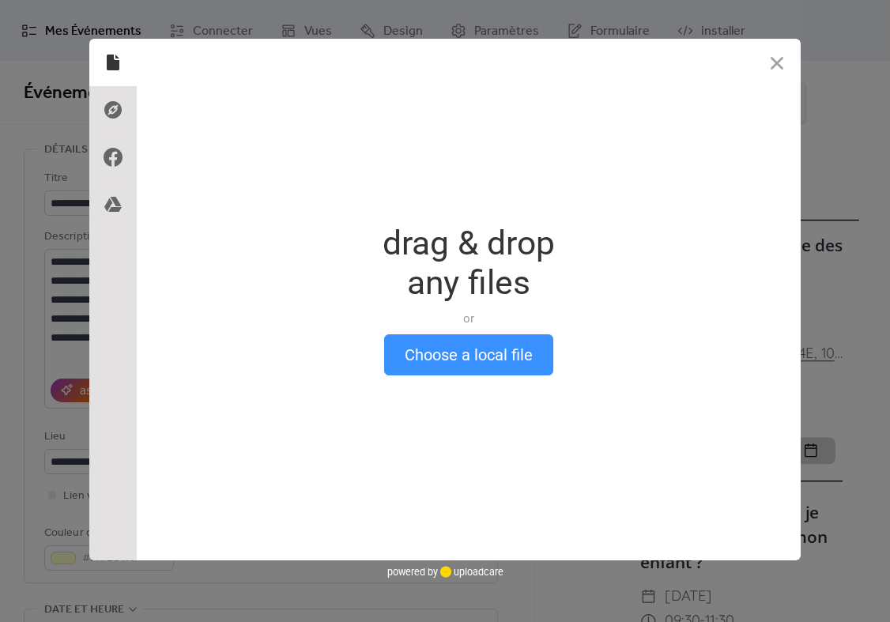
click at [451, 354] on button "Choose a local file" at bounding box center [468, 354] width 169 height 41
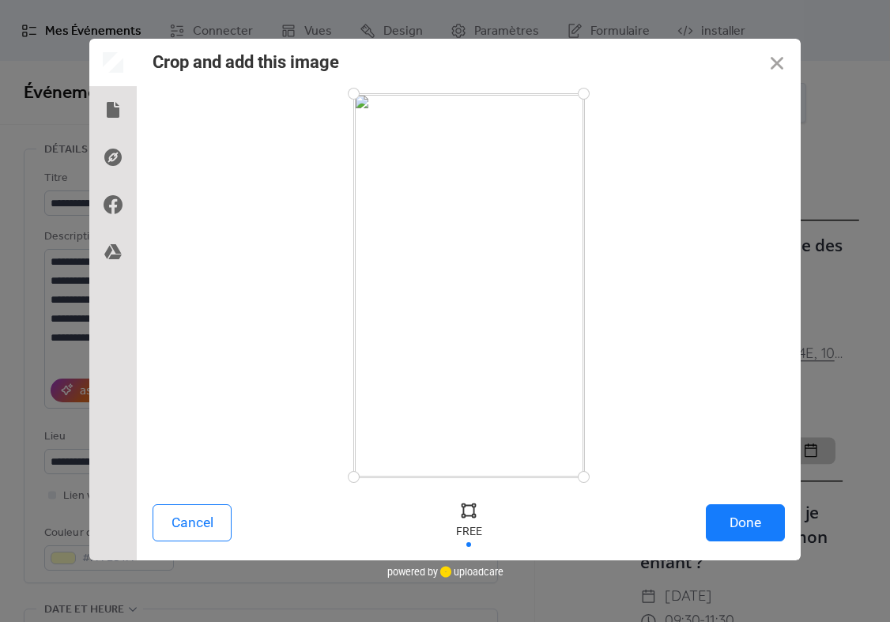
click at [735, 526] on button "Done" at bounding box center [745, 522] width 79 height 37
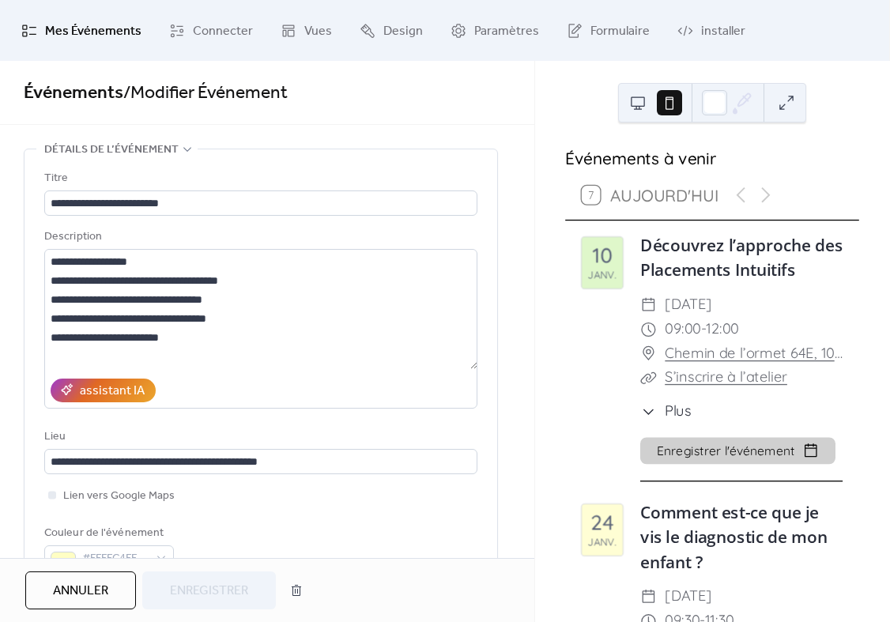
scroll to position [622, 0]
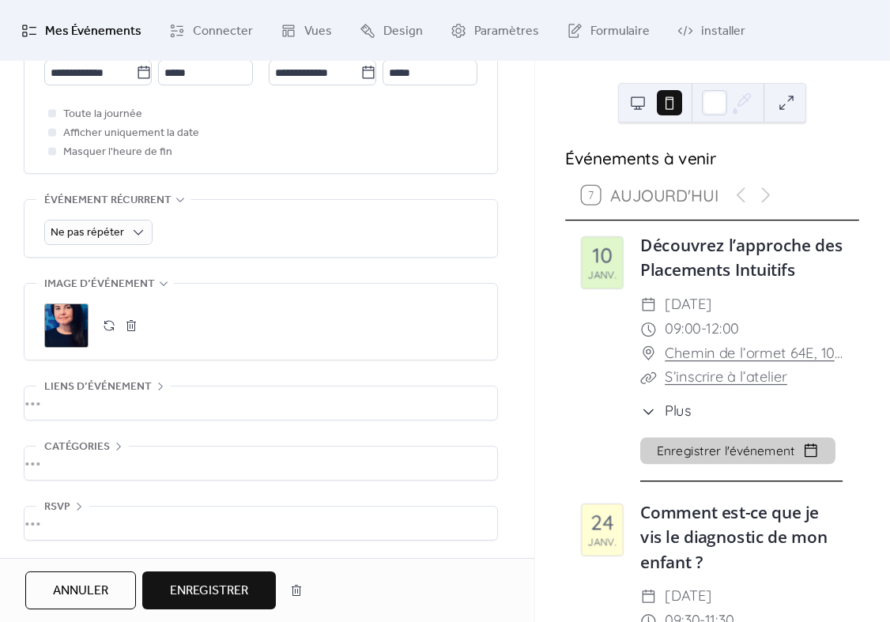
click at [205, 582] on span "Enregistrer" at bounding box center [209, 591] width 78 height 19
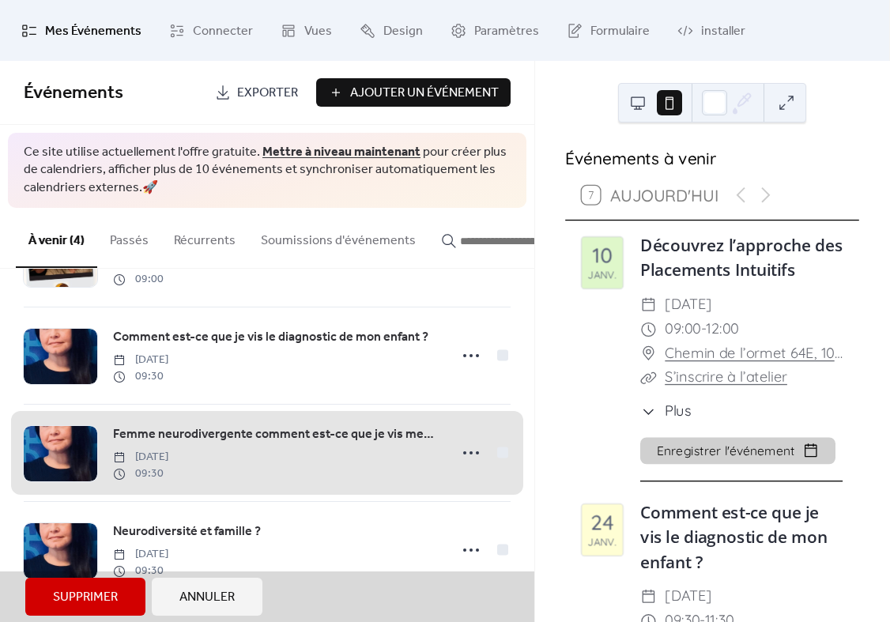
scroll to position [86, 0]
click at [191, 598] on span "Annuler" at bounding box center [206, 597] width 55 height 19
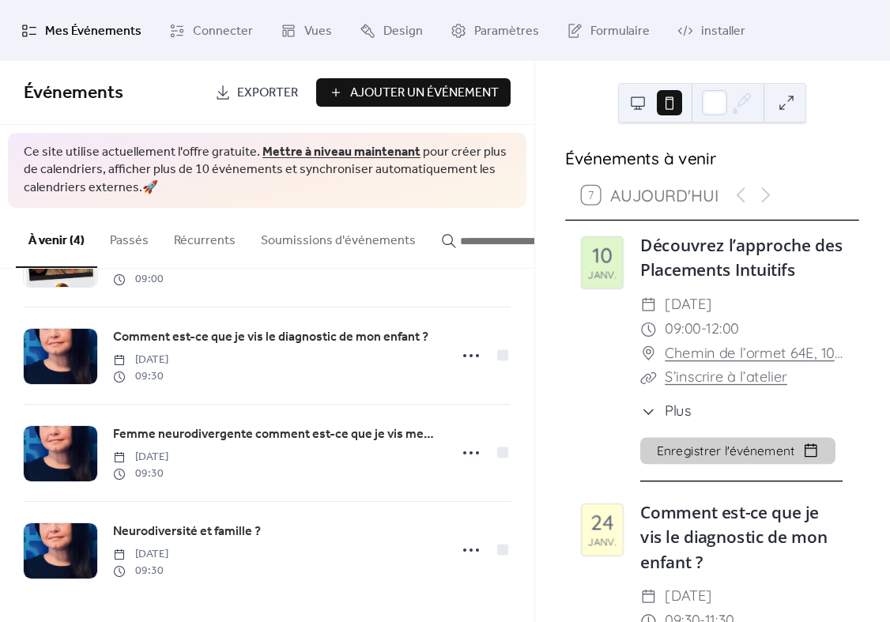
scroll to position [0, 0]
